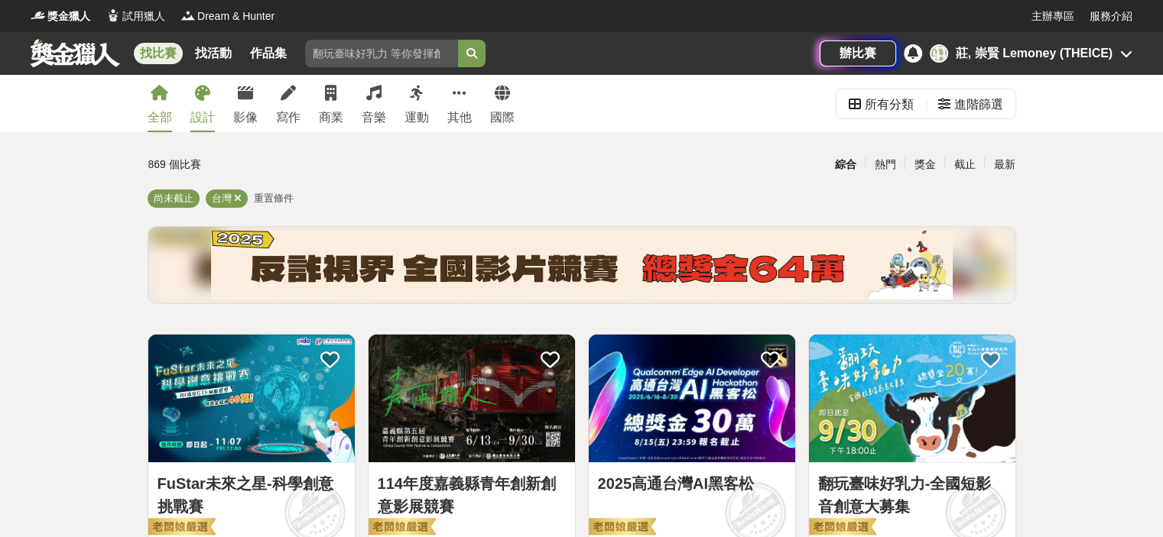
click at [201, 112] on div "設計" at bounding box center [202, 118] width 24 height 18
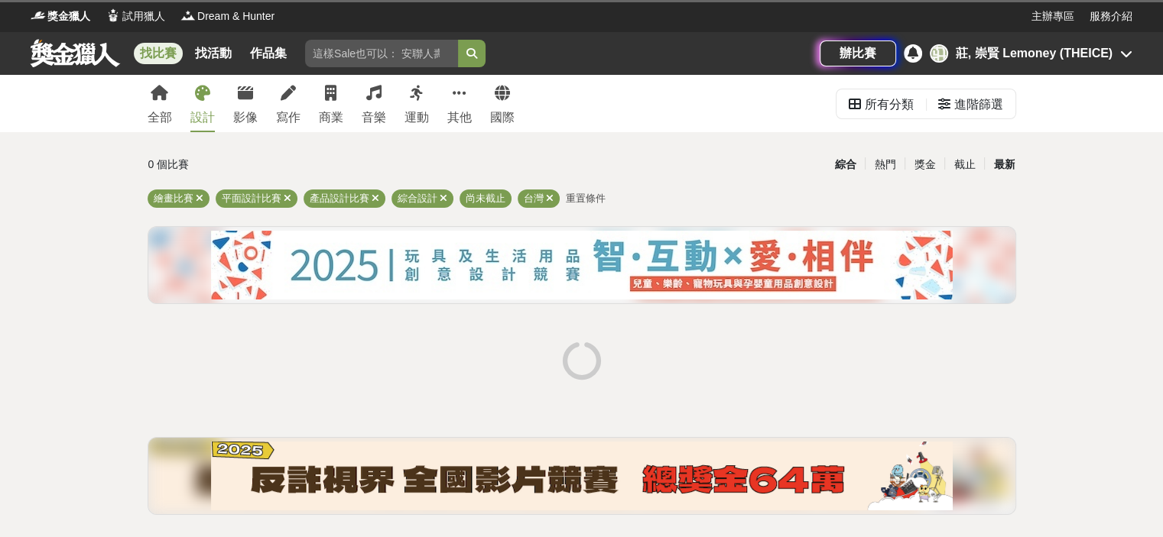
click at [995, 166] on div "最新" at bounding box center [1004, 164] width 40 height 27
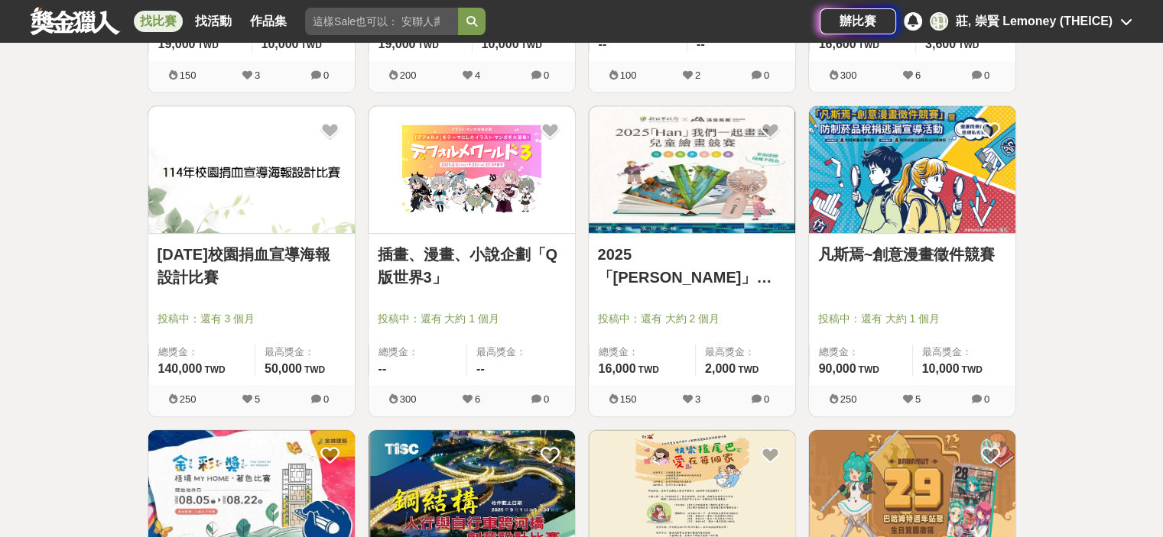
scroll to position [553, 0]
click at [845, 253] on link "凡斯焉~創意漫畫徵件競賽" at bounding box center [912, 255] width 188 height 23
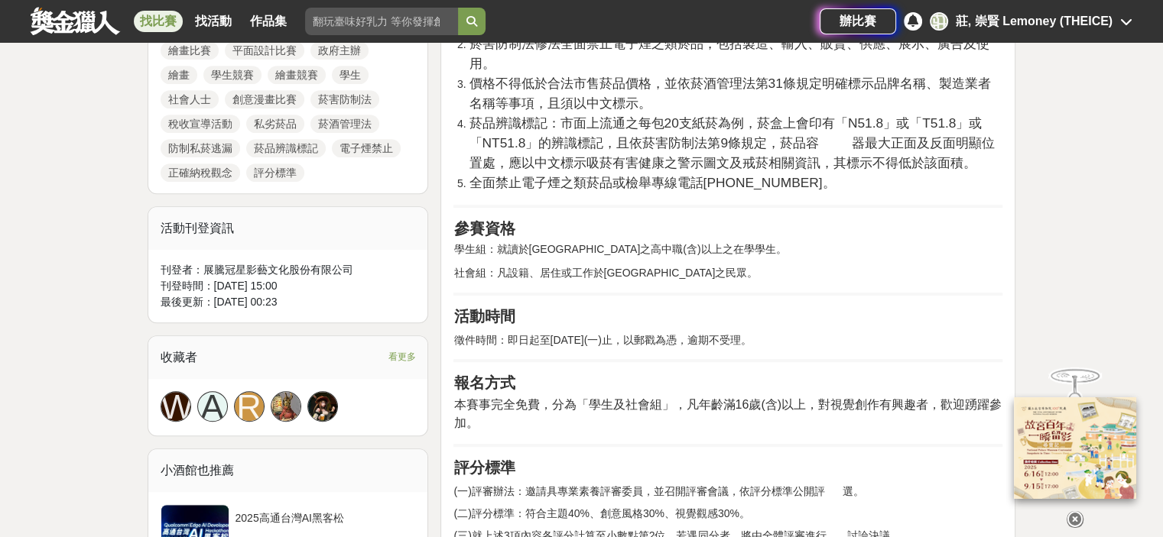
scroll to position [754, 0]
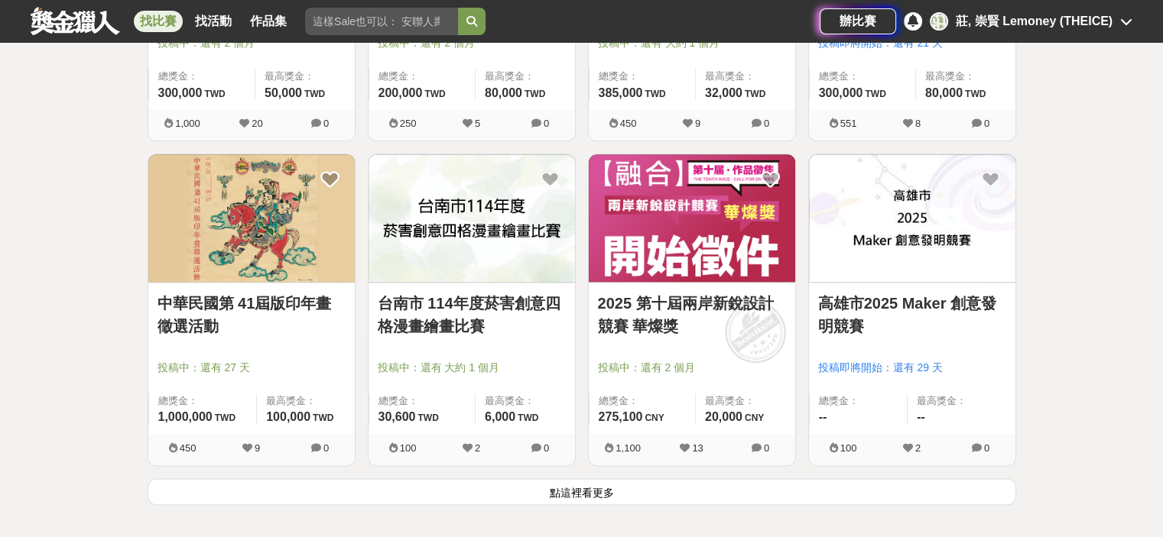
scroll to position [1802, 0]
click at [569, 500] on button "點這裡看更多" at bounding box center [582, 492] width 868 height 27
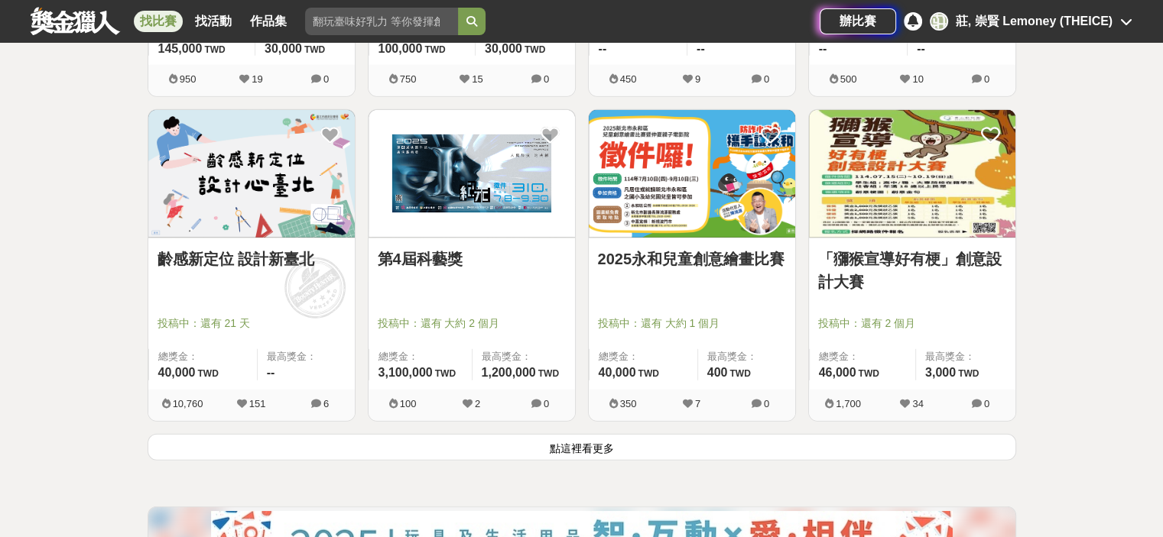
scroll to position [3796, 0]
click at [395, 439] on button "點這裡看更多" at bounding box center [582, 446] width 868 height 27
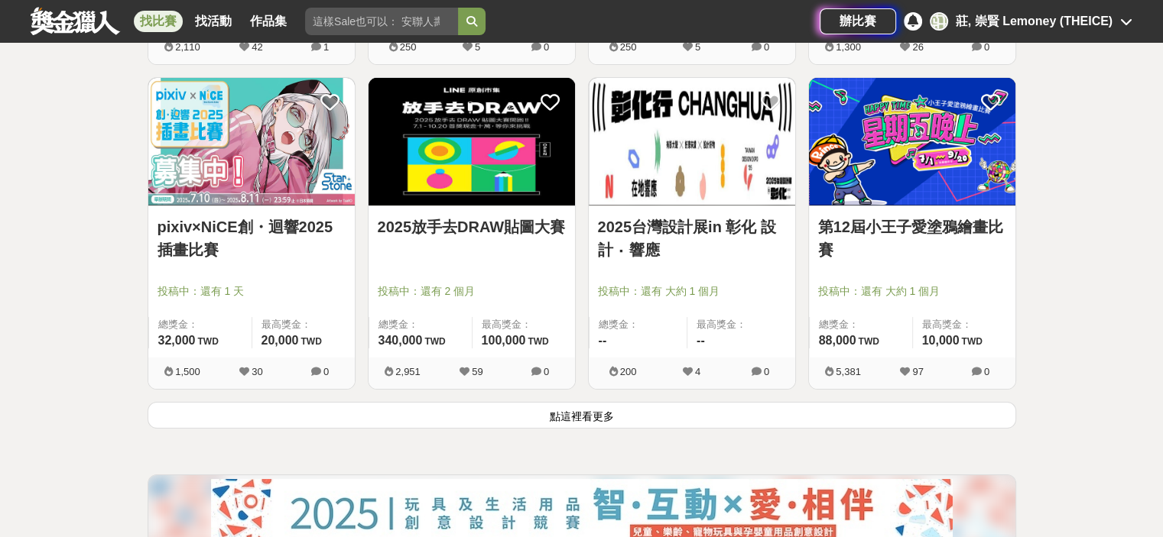
scroll to position [5775, 0]
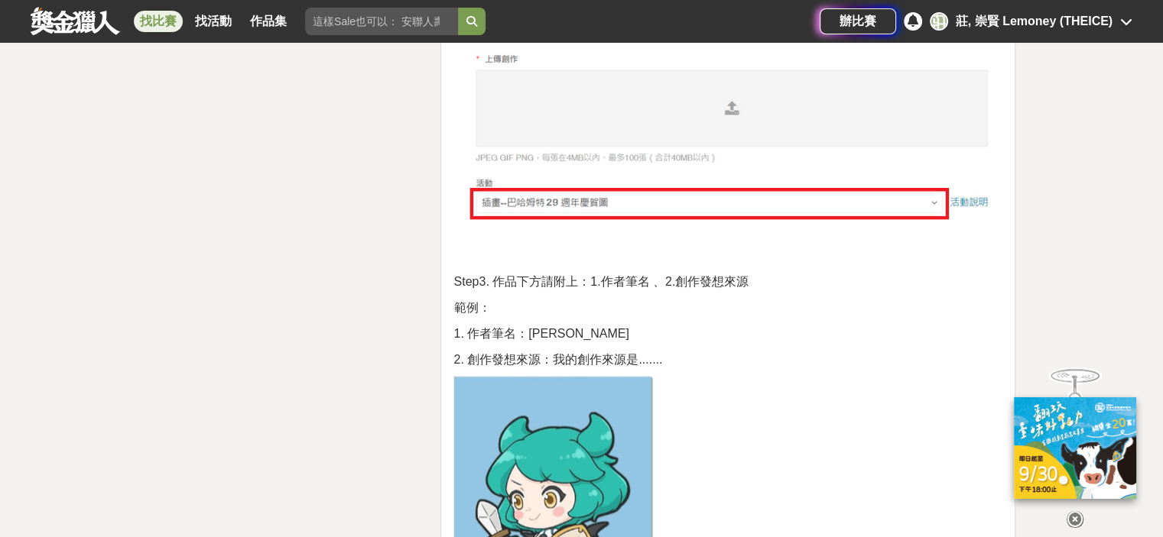
scroll to position [2638, 0]
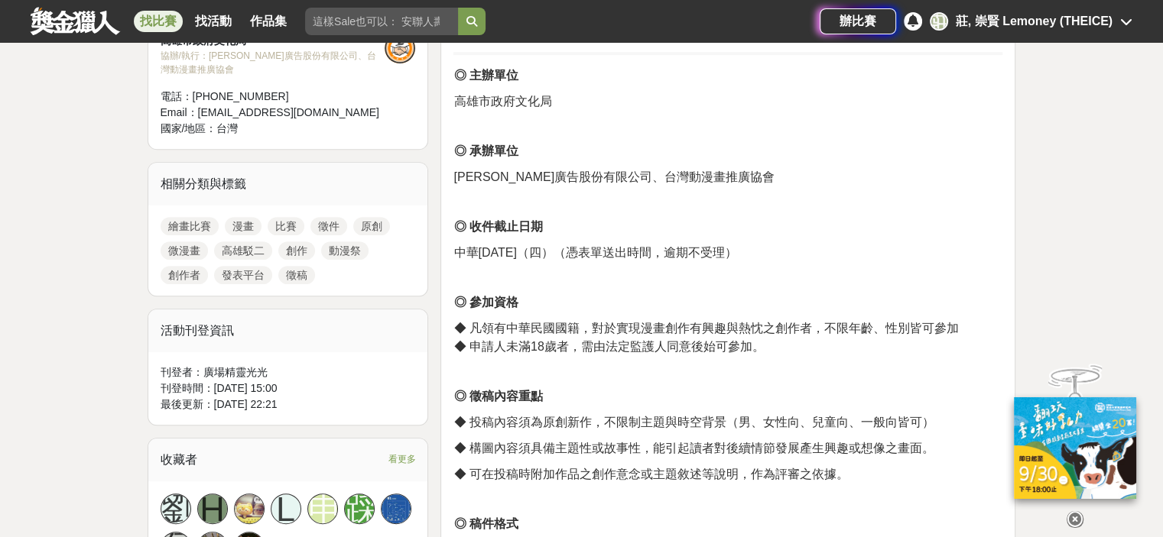
scroll to position [667, 0]
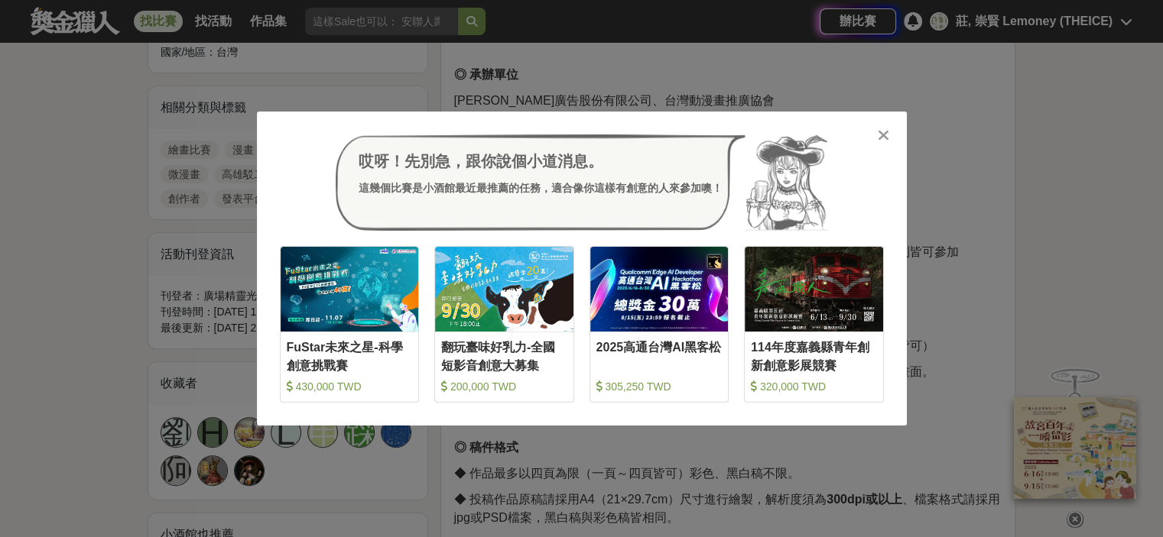
click at [878, 134] on icon at bounding box center [882, 135] width 11 height 15
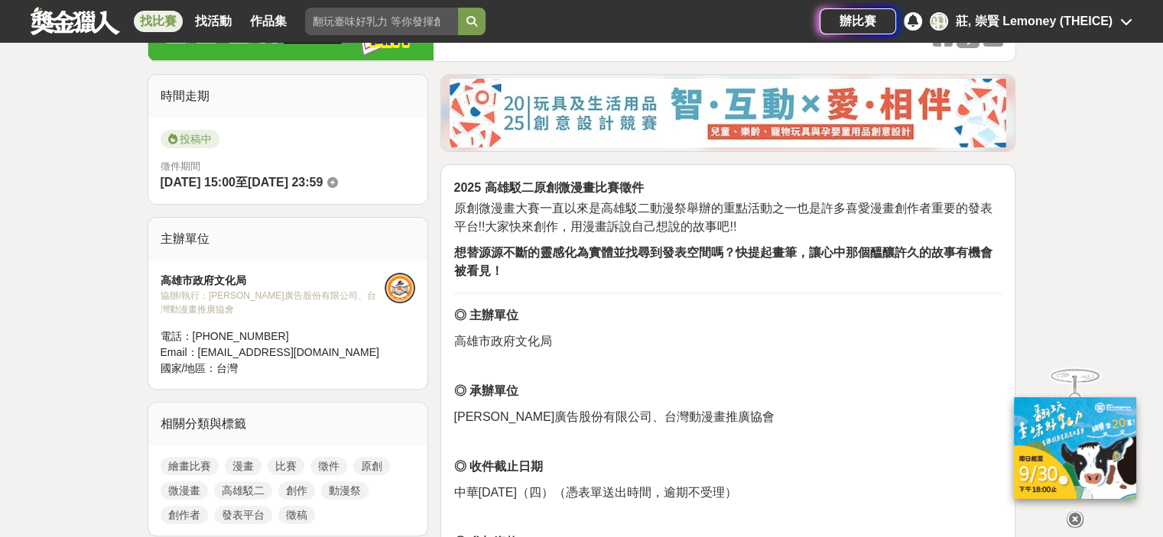
scroll to position [0, 0]
